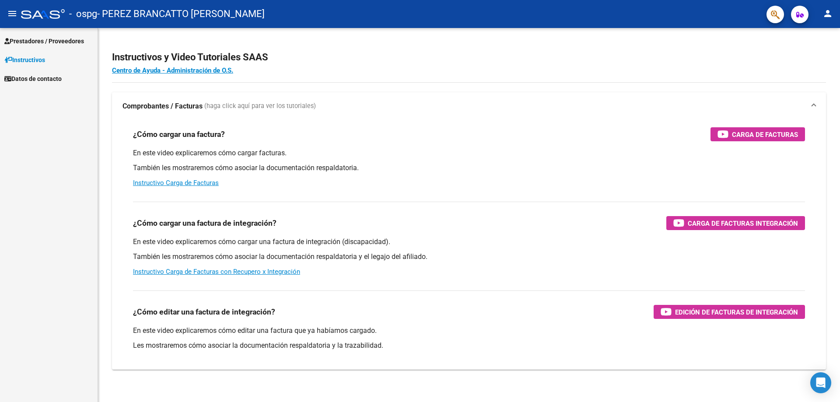
click at [79, 38] on span "Prestadores / Proveedores" at bounding box center [44, 41] width 80 height 10
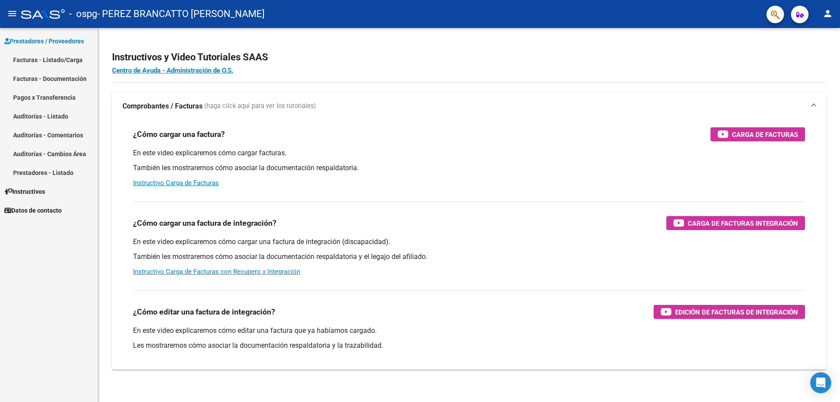
click at [63, 78] on link "Facturas - Documentación" at bounding box center [49, 78] width 98 height 19
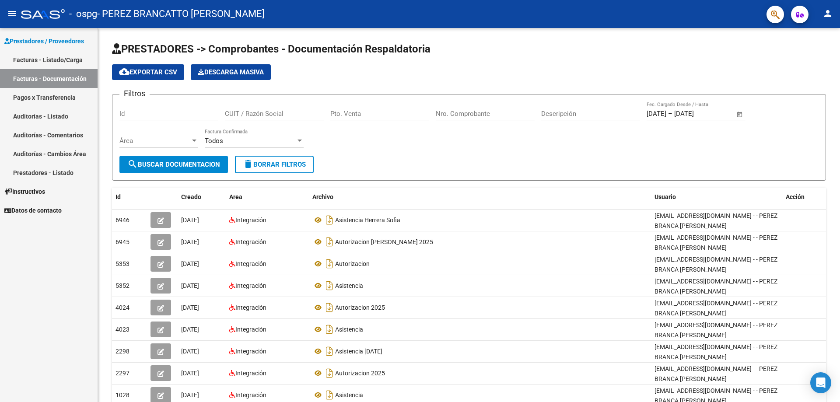
click at [25, 98] on link "Pagos x Transferencia" at bounding box center [49, 97] width 98 height 19
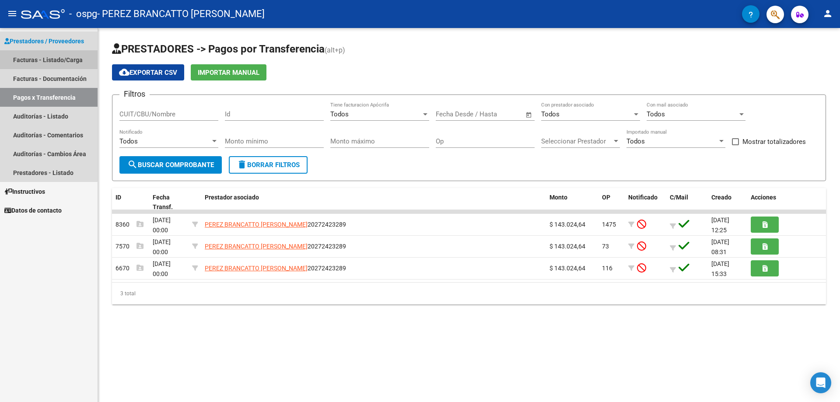
click at [23, 60] on link "Facturas - Listado/Carga" at bounding box center [49, 59] width 98 height 19
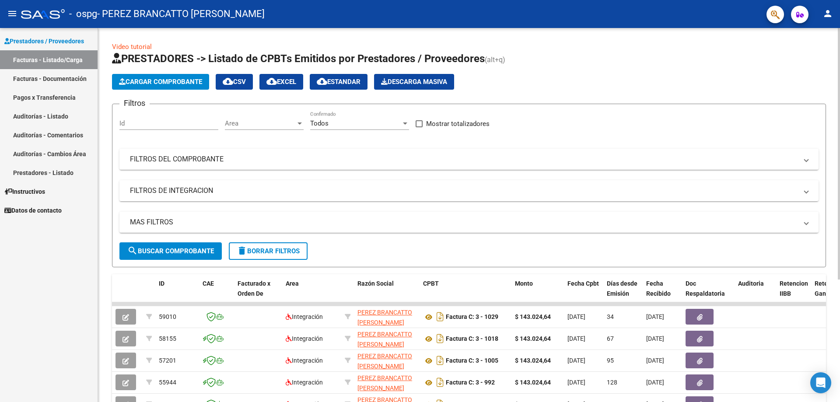
click at [183, 80] on span "Cargar Comprobante" at bounding box center [160, 82] width 83 height 8
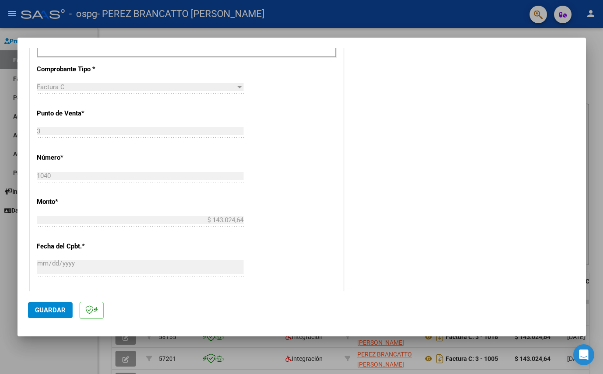
scroll to position [437, 0]
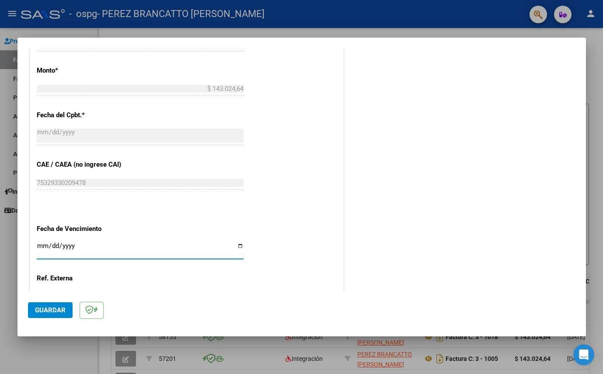
click at [46, 244] on input "Ingresar la fecha" at bounding box center [140, 249] width 207 height 14
type input "[DATE]"
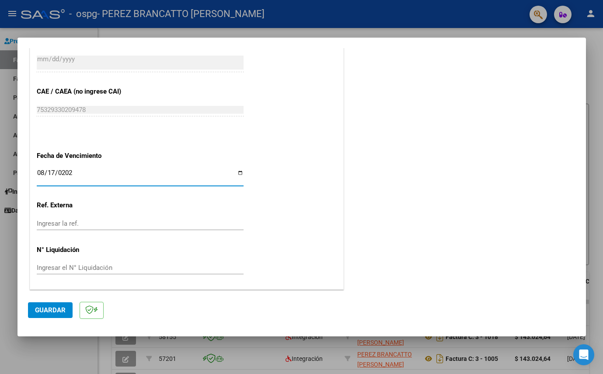
click at [75, 223] on input "Ingresar la ref." at bounding box center [140, 224] width 207 height 8
click at [154, 55] on div "[DATE] Ingresar la fecha" at bounding box center [140, 62] width 207 height 19
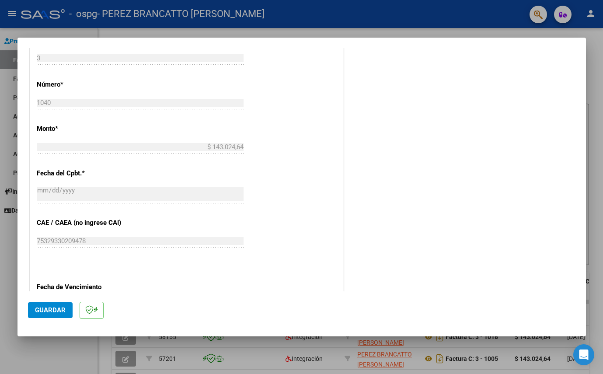
scroll to position [423, 0]
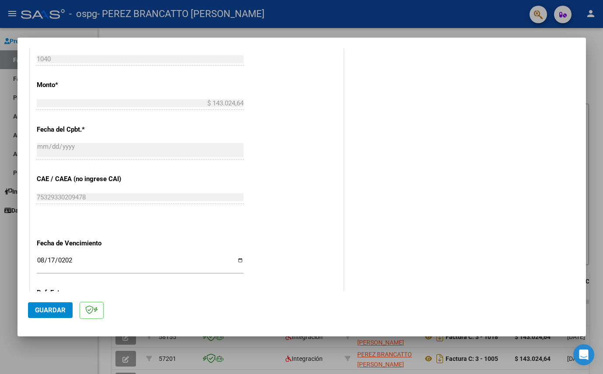
click at [49, 310] on span "Guardar" at bounding box center [50, 310] width 31 height 8
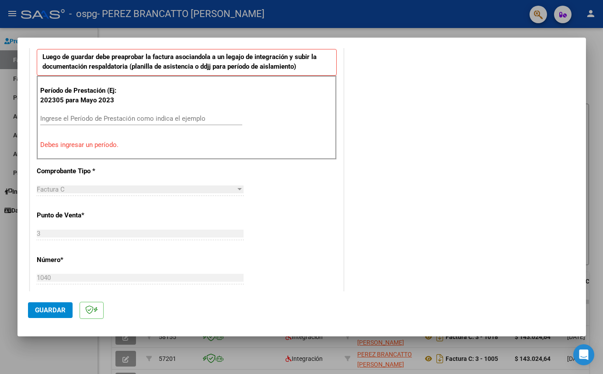
scroll to position [140, 0]
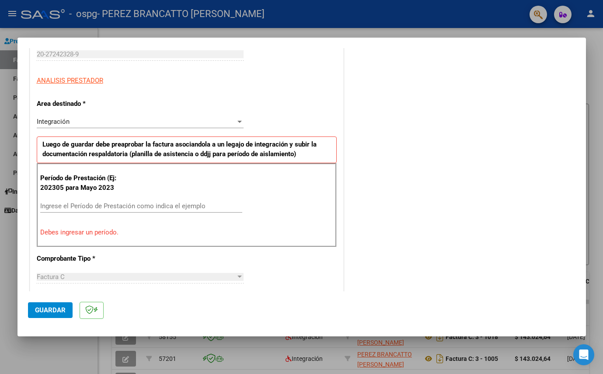
click at [74, 207] on input "Ingrese el Período de Prestación como indica el ejemplo" at bounding box center [141, 206] width 202 height 8
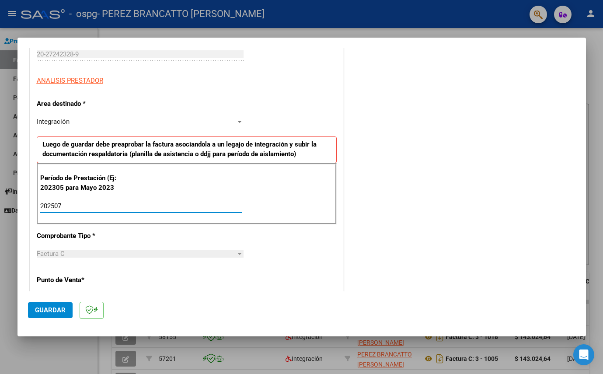
type input "202507"
click at [53, 313] on span "Guardar" at bounding box center [50, 310] width 31 height 8
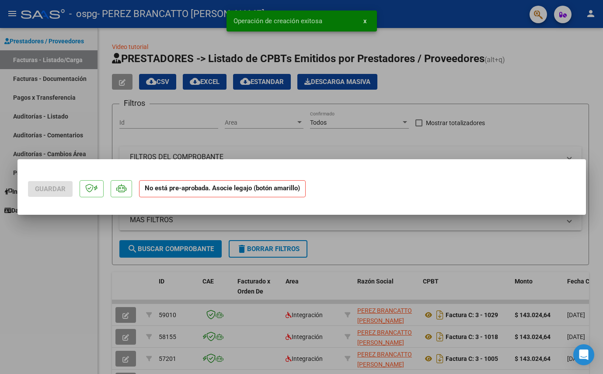
scroll to position [0, 0]
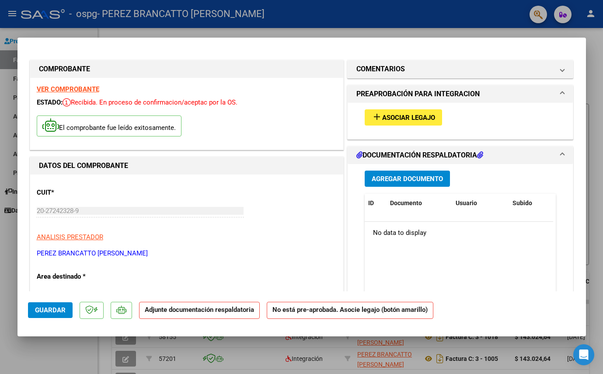
click at [395, 178] on span "Agregar Documento" at bounding box center [407, 179] width 71 height 8
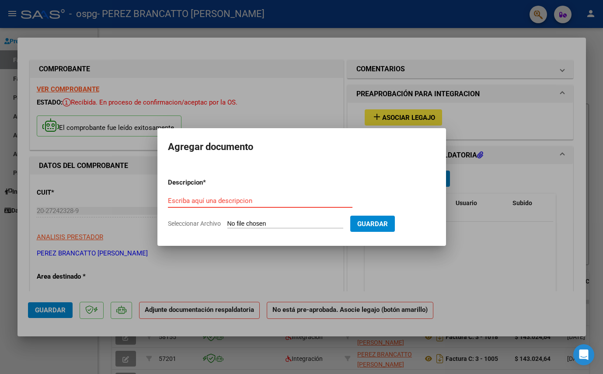
click at [279, 224] on input "Seleccionar Archivo" at bounding box center [285, 224] width 116 height 8
type input "C:\fakepath\aut [PERSON_NAME].pdf"
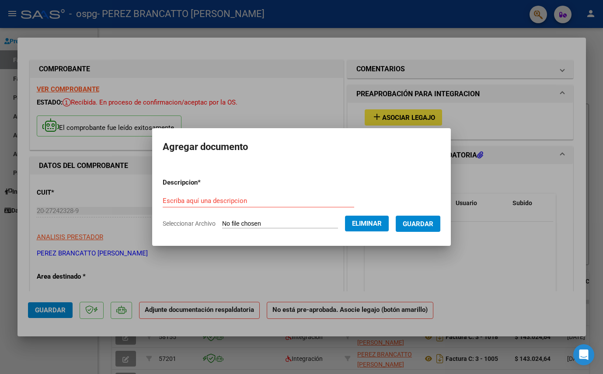
click at [433, 226] on span "Guardar" at bounding box center [418, 224] width 31 height 8
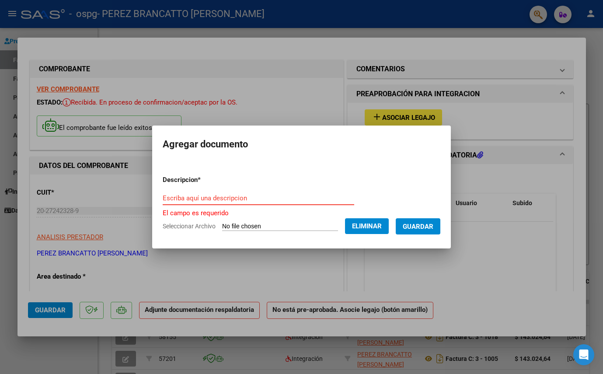
click at [250, 199] on input "Escriba aquí una descripcion" at bounding box center [259, 198] width 192 height 8
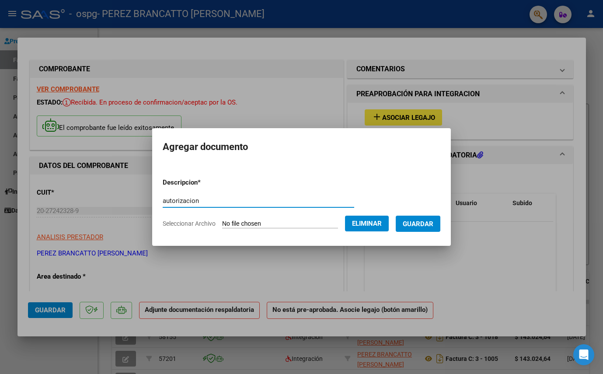
type input "autorizacion"
click at [422, 220] on span "Guardar" at bounding box center [418, 224] width 31 height 8
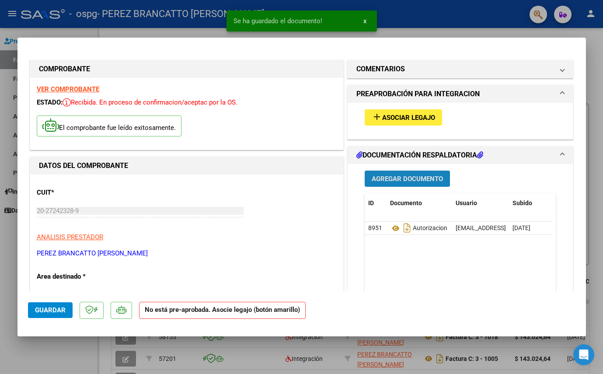
click at [403, 181] on span "Agregar Documento" at bounding box center [407, 179] width 71 height 8
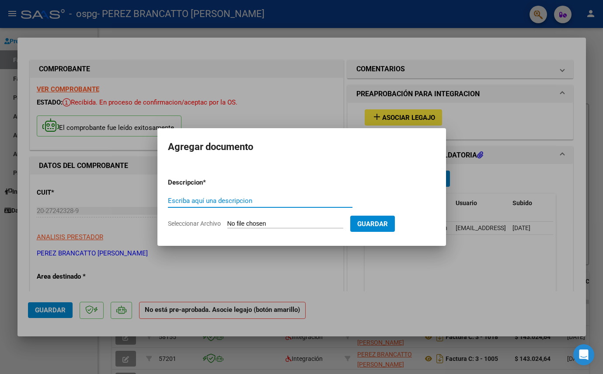
click at [295, 225] on input "Seleccionar Archivo" at bounding box center [285, 224] width 116 height 8
type input "C:\fakepath\20250810_114113.pdf"
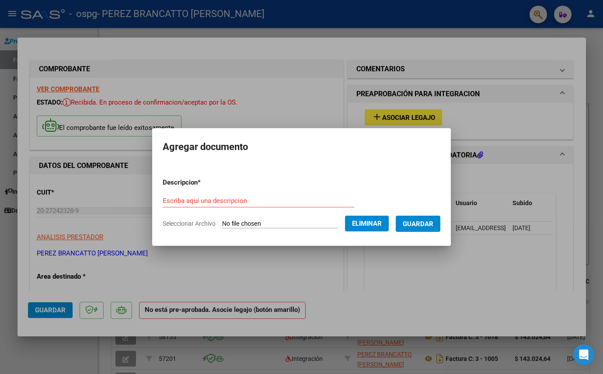
click at [230, 200] on input "Escriba aquí una descripcion" at bounding box center [259, 201] width 192 height 8
type input "asistencia [DATE]"
click at [425, 222] on span "Guardar" at bounding box center [418, 224] width 31 height 8
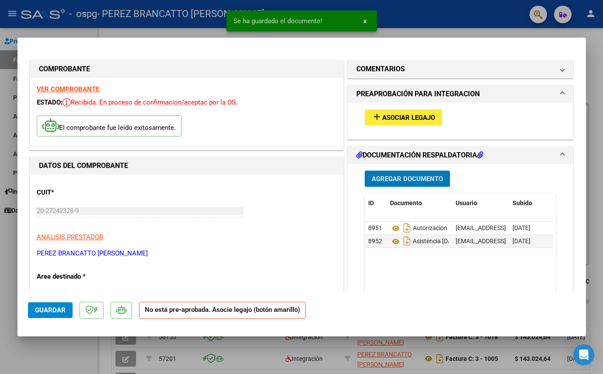
click at [52, 307] on span "Guardar" at bounding box center [50, 310] width 31 height 8
